Goal: Navigation & Orientation: Find specific page/section

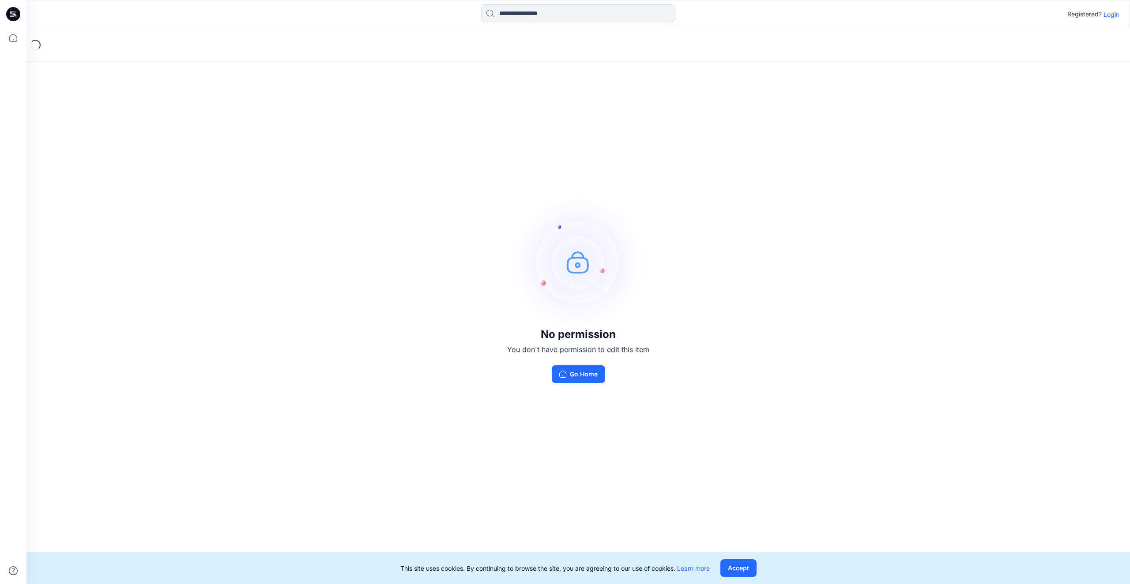
click at [582, 370] on button "Go Home" at bounding box center [578, 374] width 53 height 18
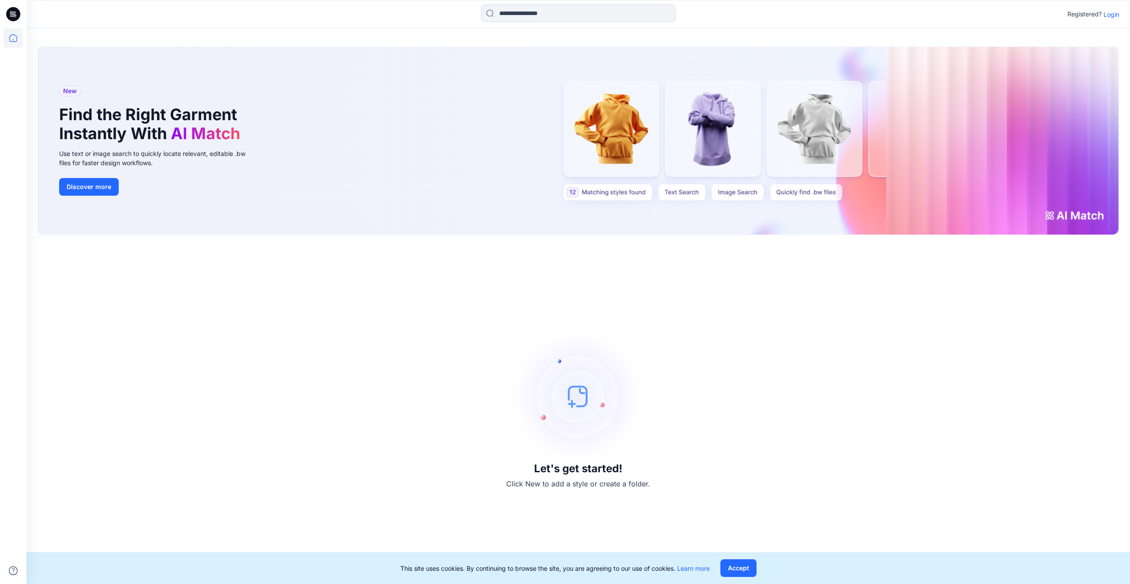
click at [1111, 14] on p "Login" at bounding box center [1112, 14] width 16 height 9
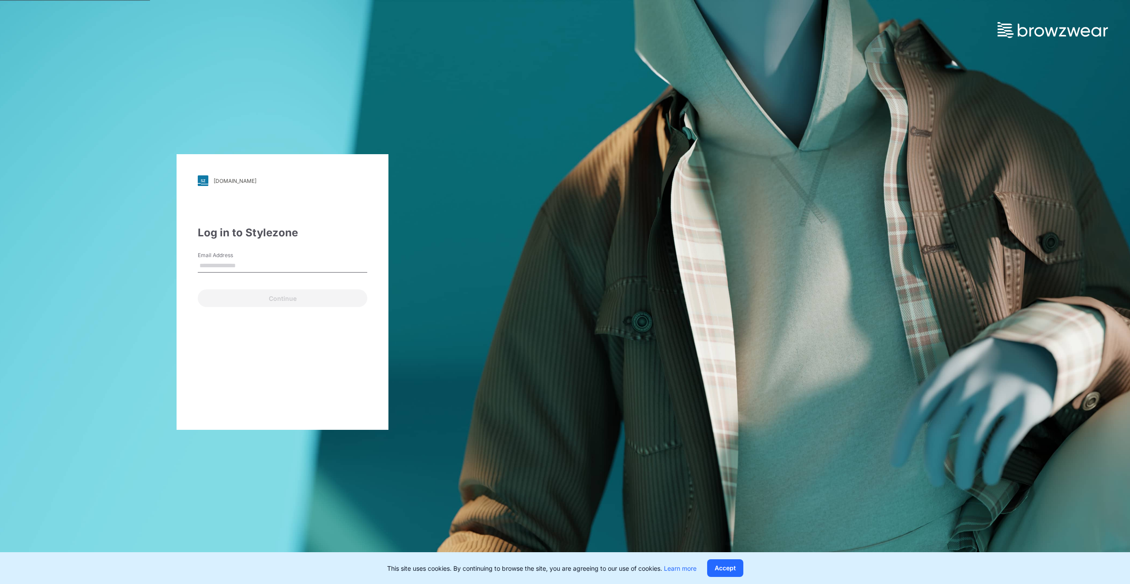
type input "**********"
click at [288, 301] on button "Continue" at bounding box center [283, 298] width 170 height 18
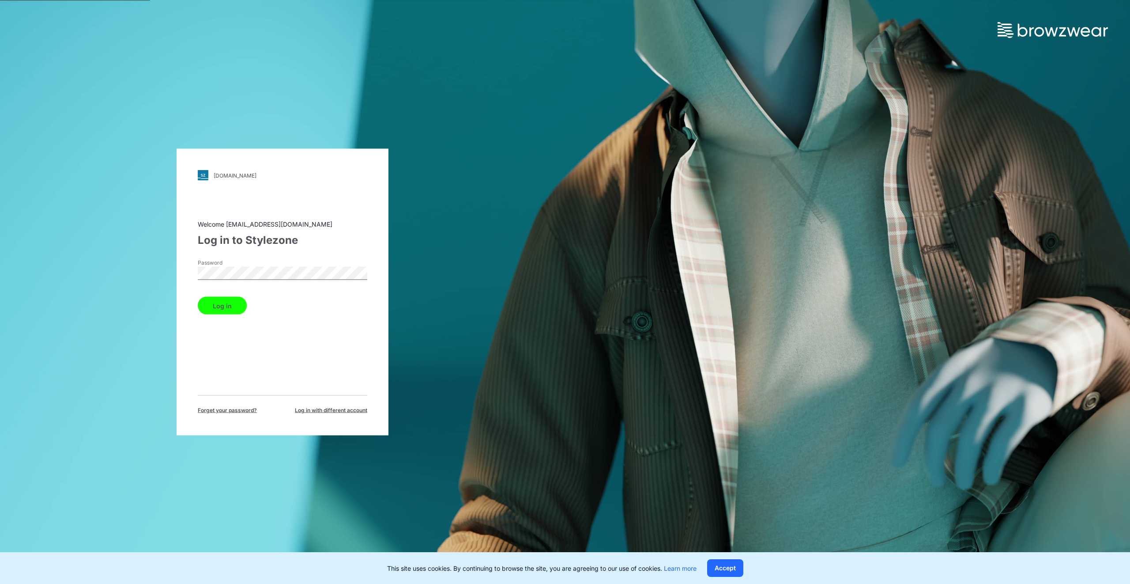
drag, startPoint x: 232, startPoint y: 306, endPoint x: 236, endPoint y: 305, distance: 4.4
click at [232, 306] on button "Log in" at bounding box center [222, 306] width 49 height 18
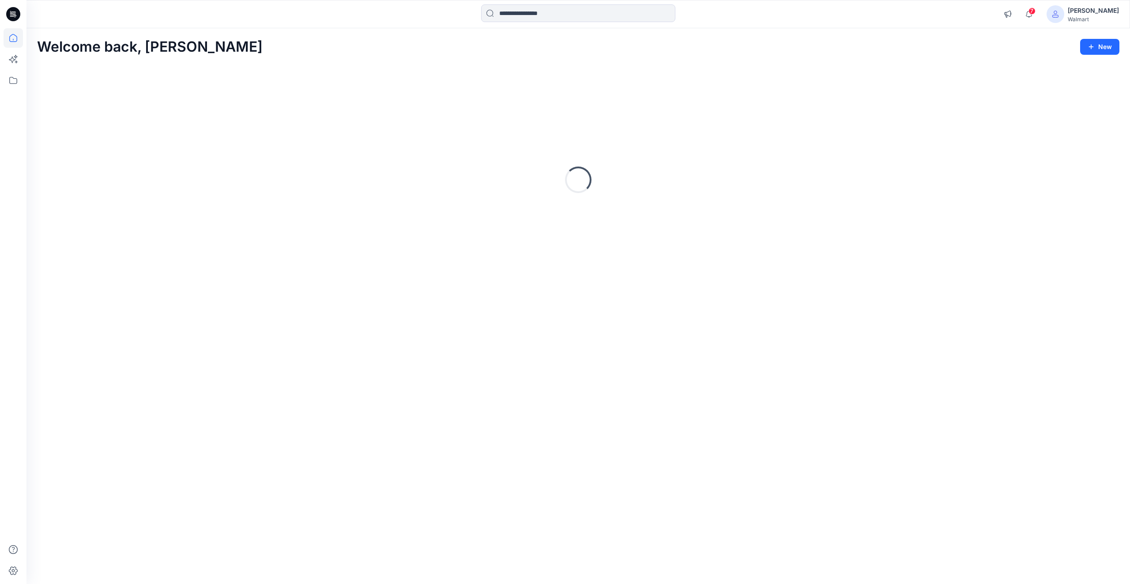
drag, startPoint x: 729, startPoint y: 566, endPoint x: 729, endPoint y: 558, distance: 8.4
click at [728, 566] on div "Welcome back, Shabbir New Loading..." at bounding box center [578, 306] width 1104 height 556
